Goal: Information Seeking & Learning: Find specific page/section

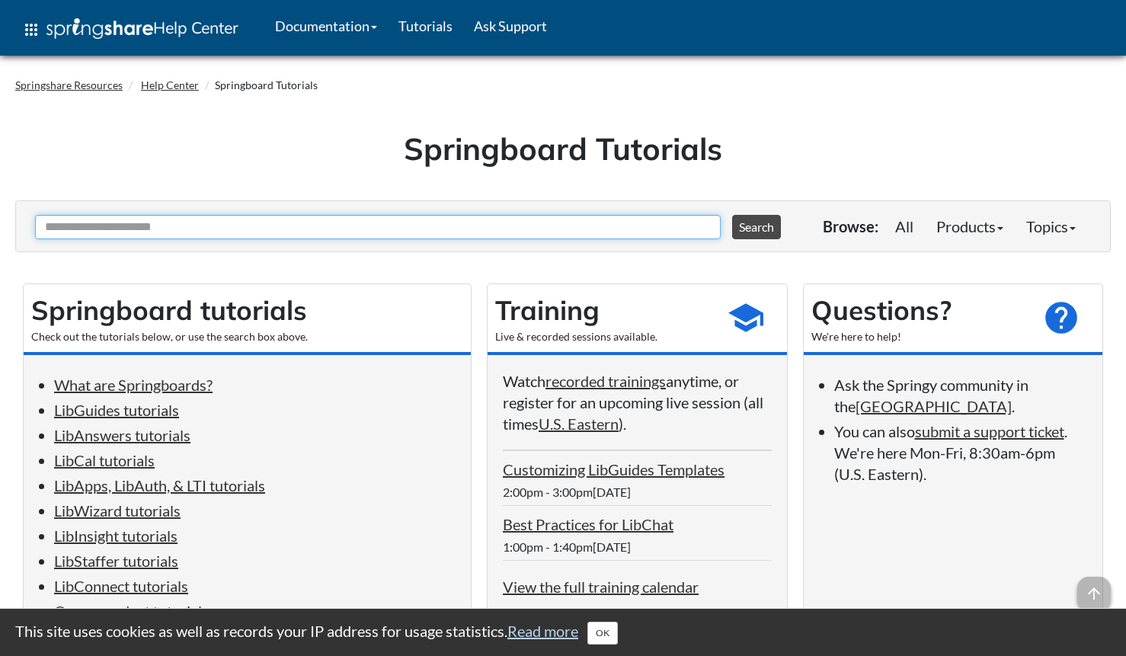
click at [362, 227] on input "Ask Another Question" at bounding box center [378, 227] width 686 height 24
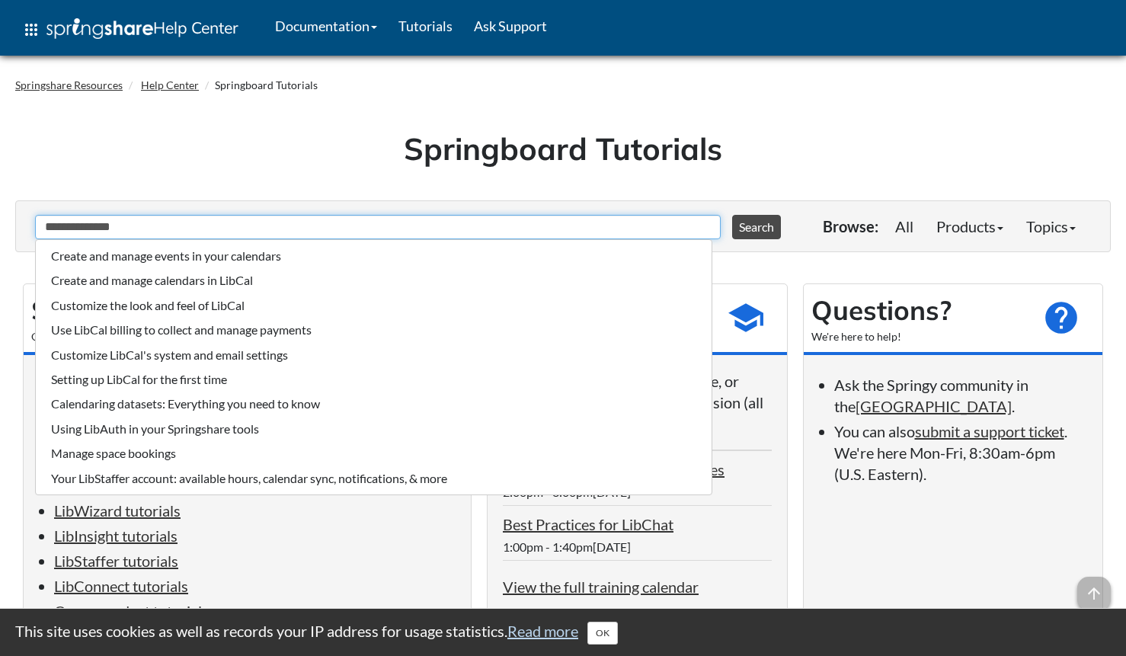
type input "**********"
click at [732, 215] on button "Search" at bounding box center [756, 227] width 49 height 24
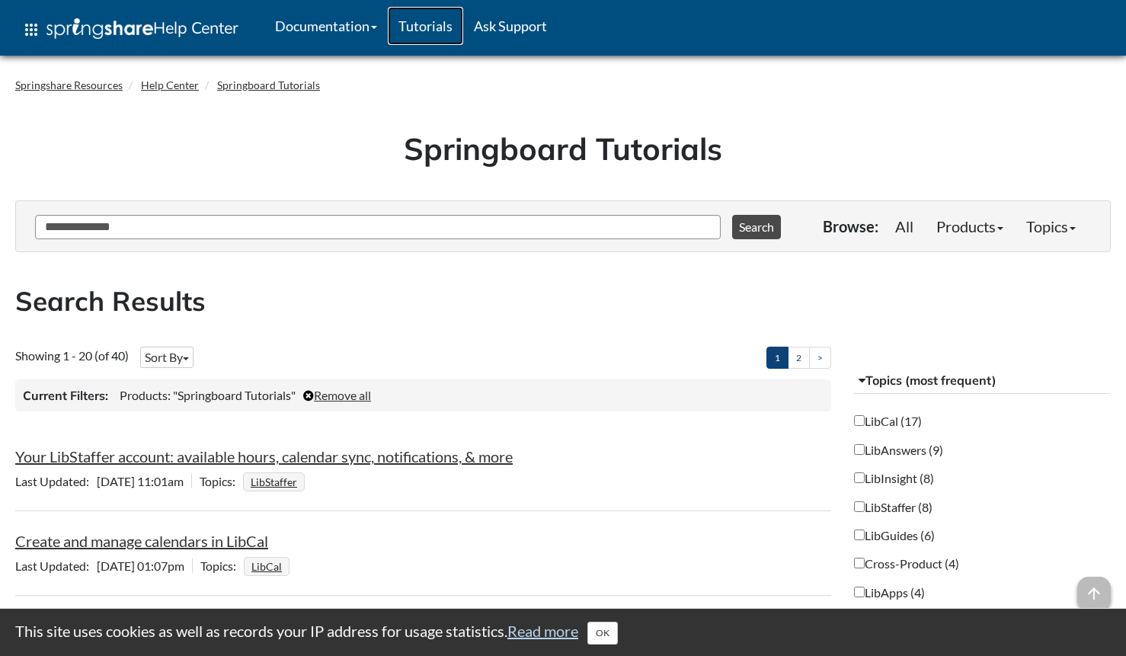
click at [424, 23] on link "Tutorials" at bounding box center [425, 26] width 75 height 38
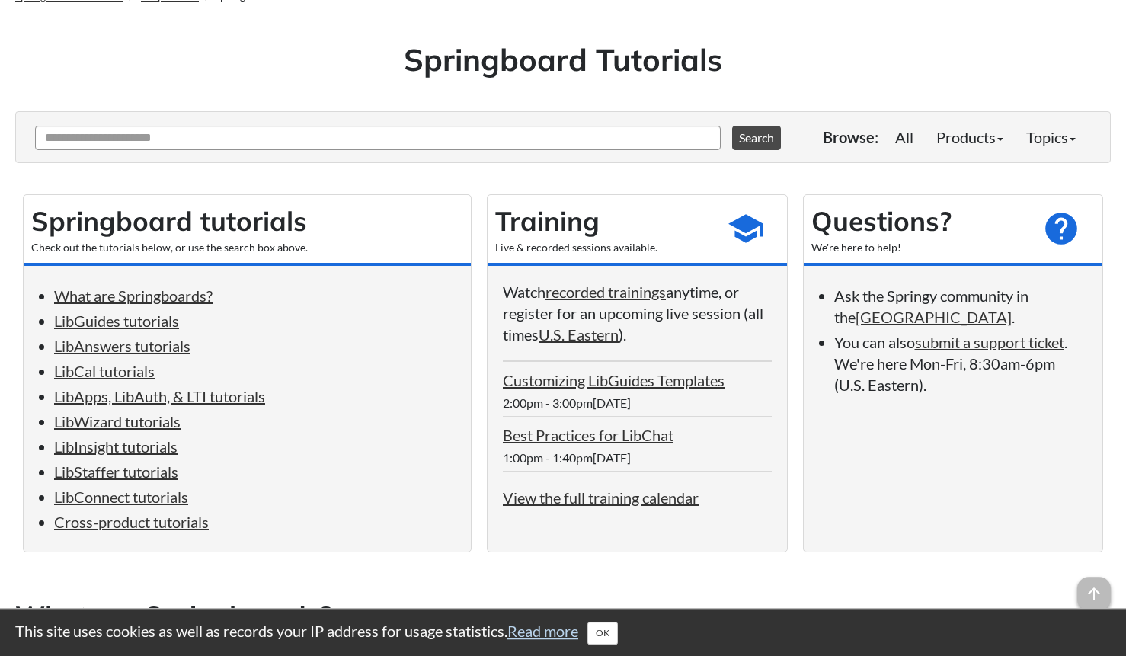
scroll to position [233, 0]
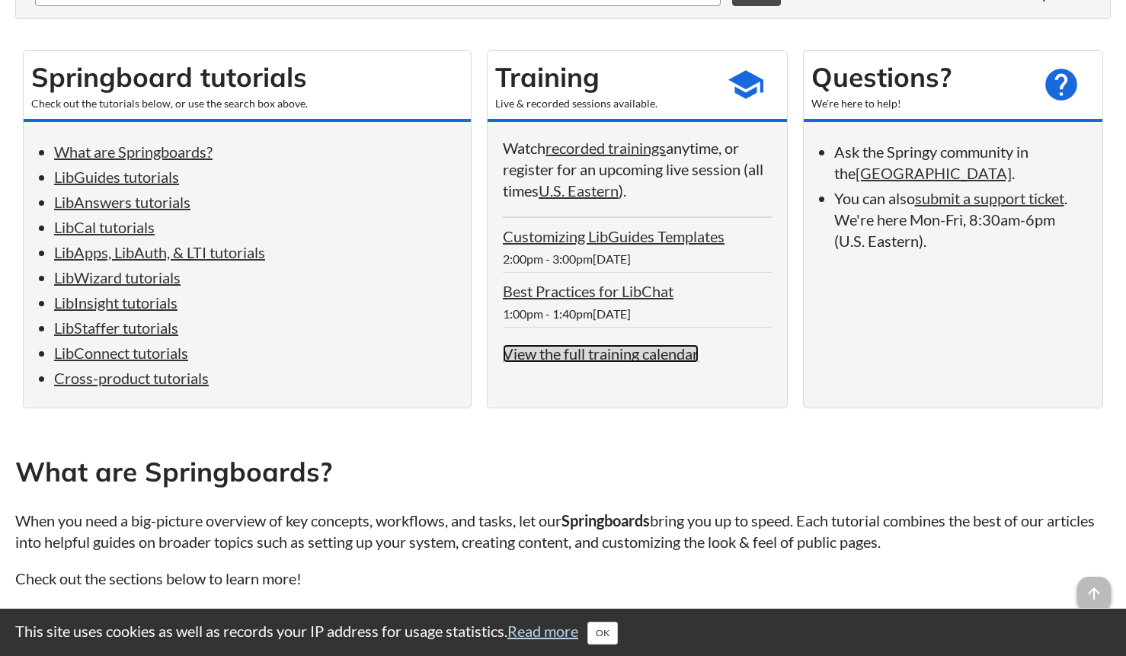
click at [609, 352] on link "View the full training calendar" at bounding box center [601, 353] width 196 height 18
